Goal: Find specific page/section: Find specific page/section

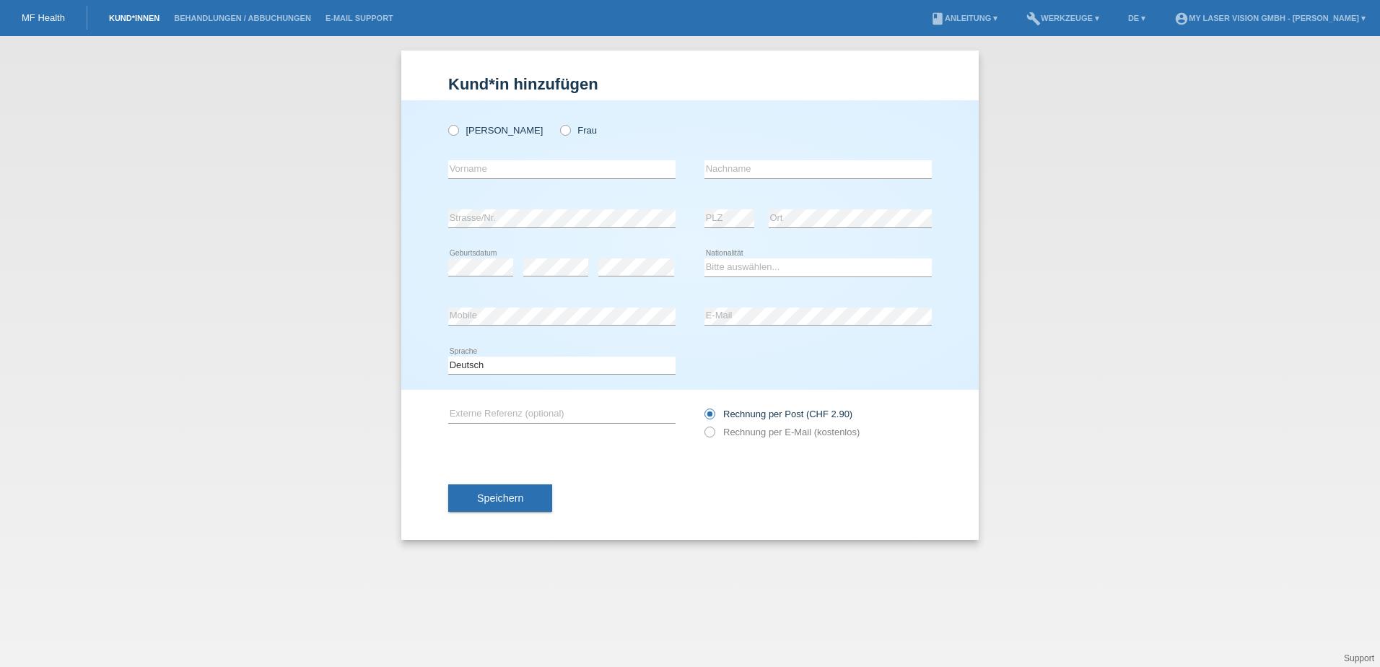
click at [126, 14] on link "Kund*innen" at bounding box center [134, 18] width 65 height 9
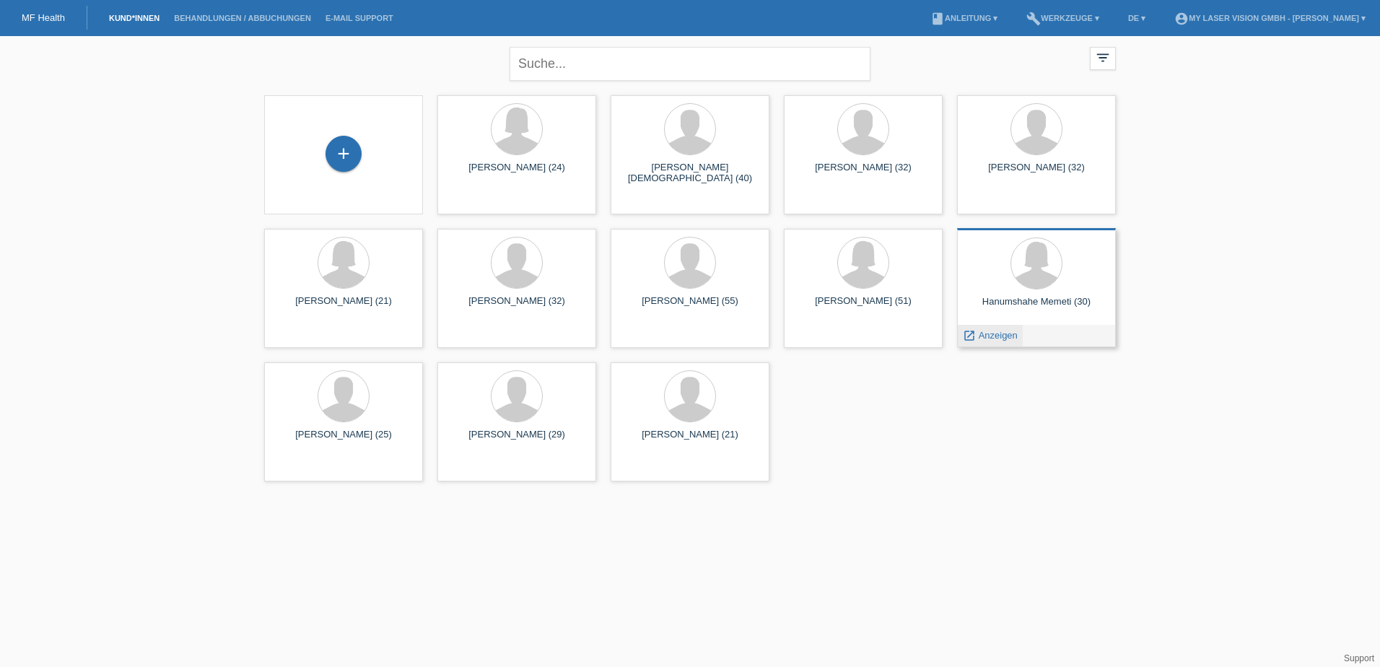
click at [1003, 337] on span "Anzeigen" at bounding box center [998, 335] width 39 height 11
